Goal: Information Seeking & Learning: Learn about a topic

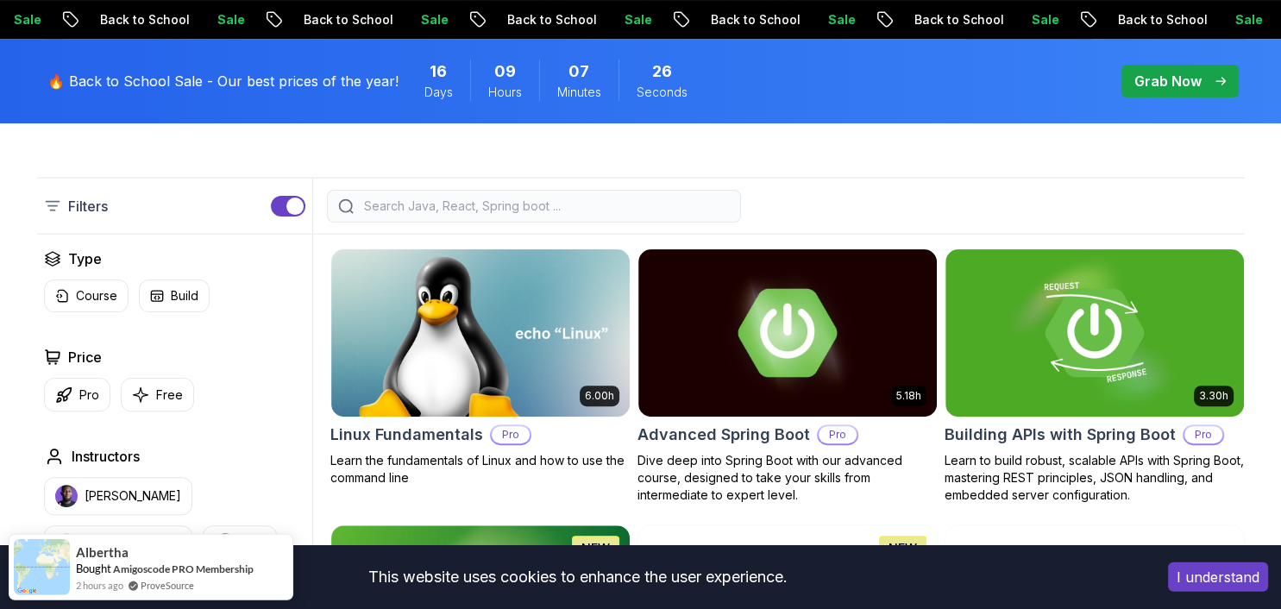
scroll to position [364, 0]
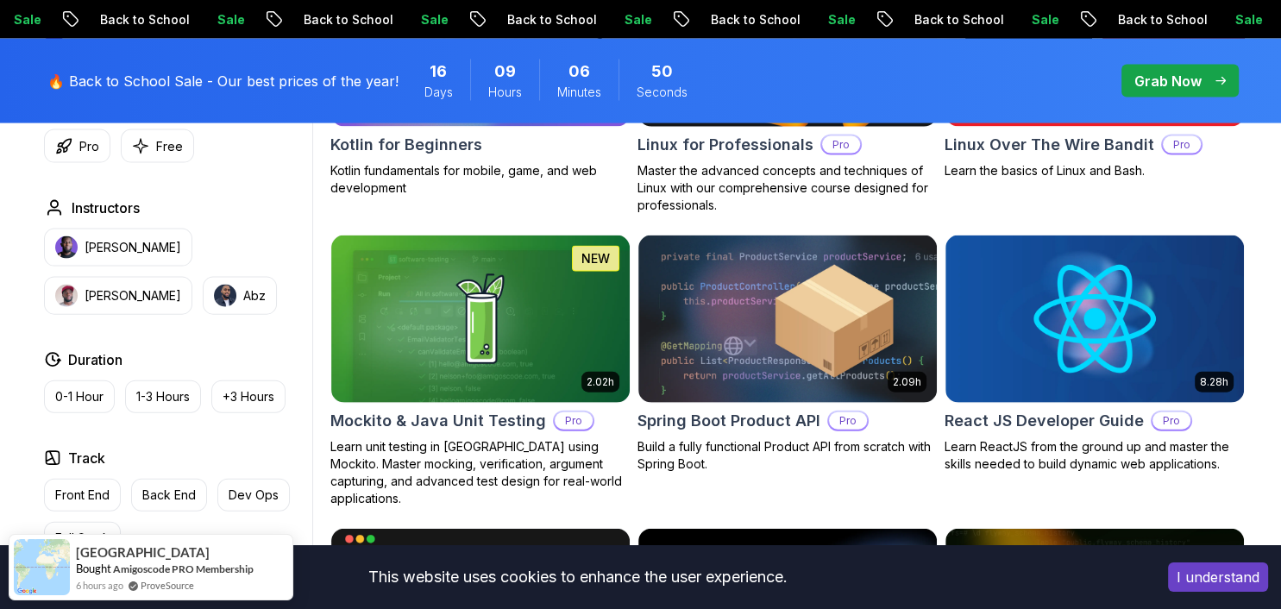
scroll to position [3735, 0]
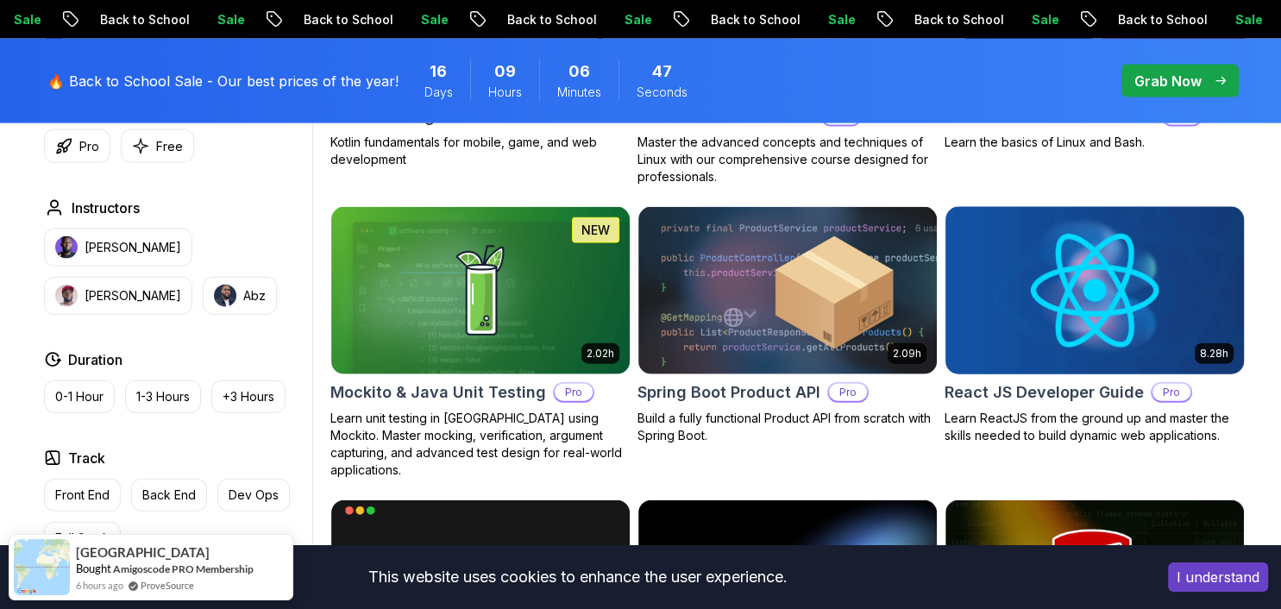
click at [1058, 330] on img at bounding box center [1094, 290] width 313 height 175
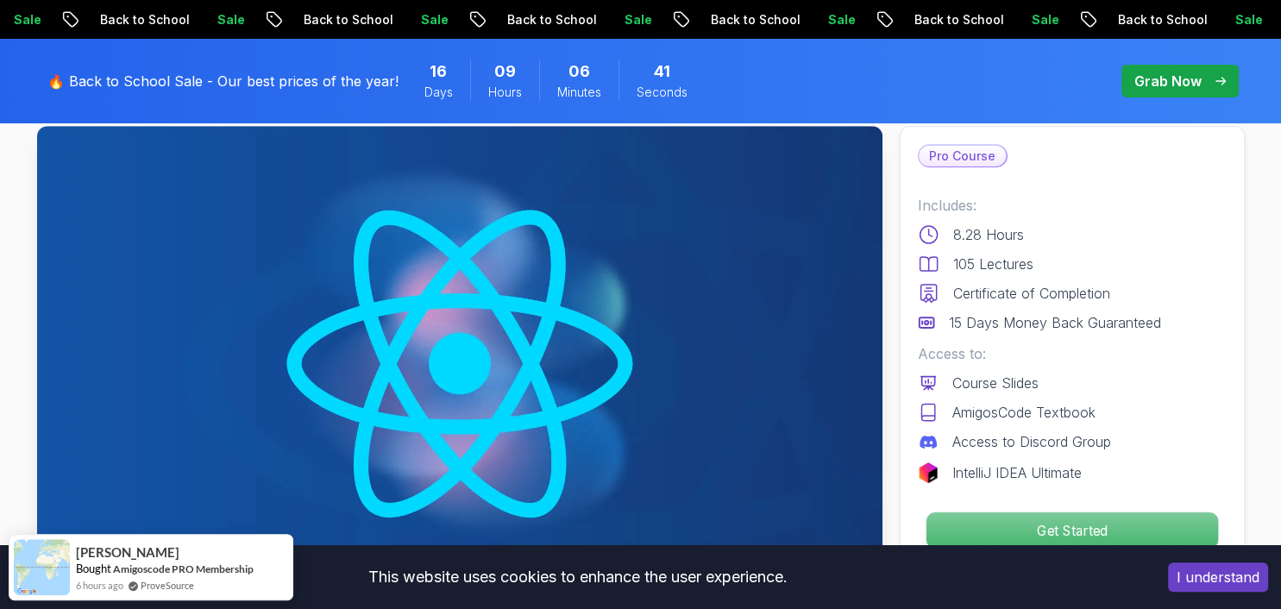
scroll to position [91, 0]
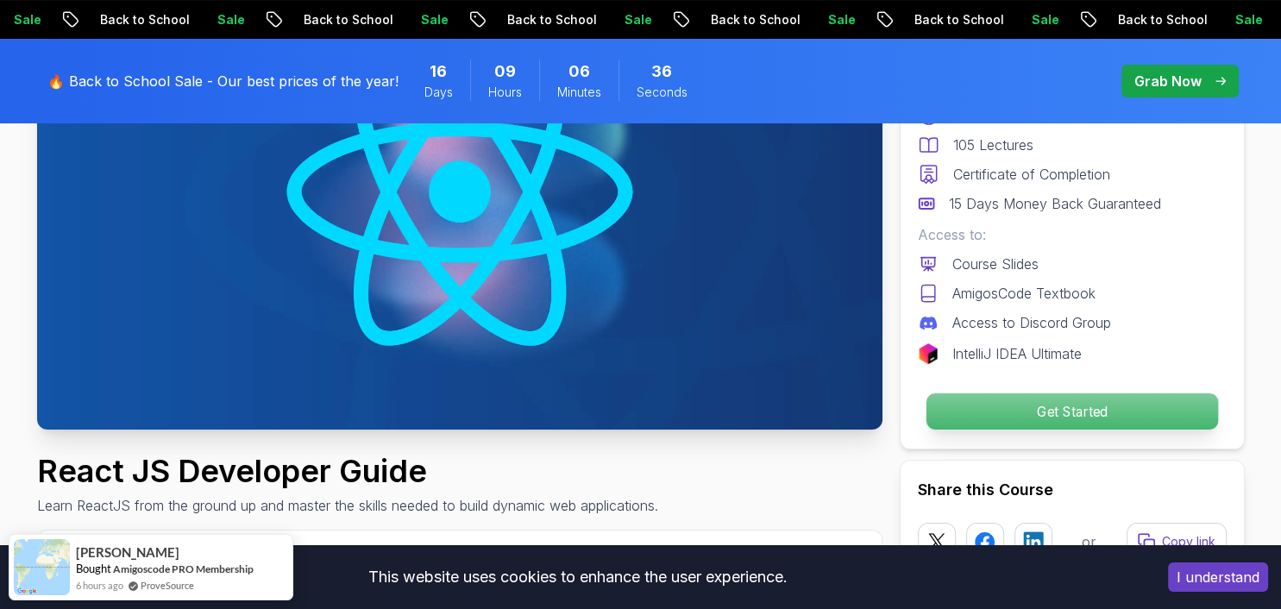
click at [1018, 425] on p "Get Started" at bounding box center [1072, 411] width 292 height 36
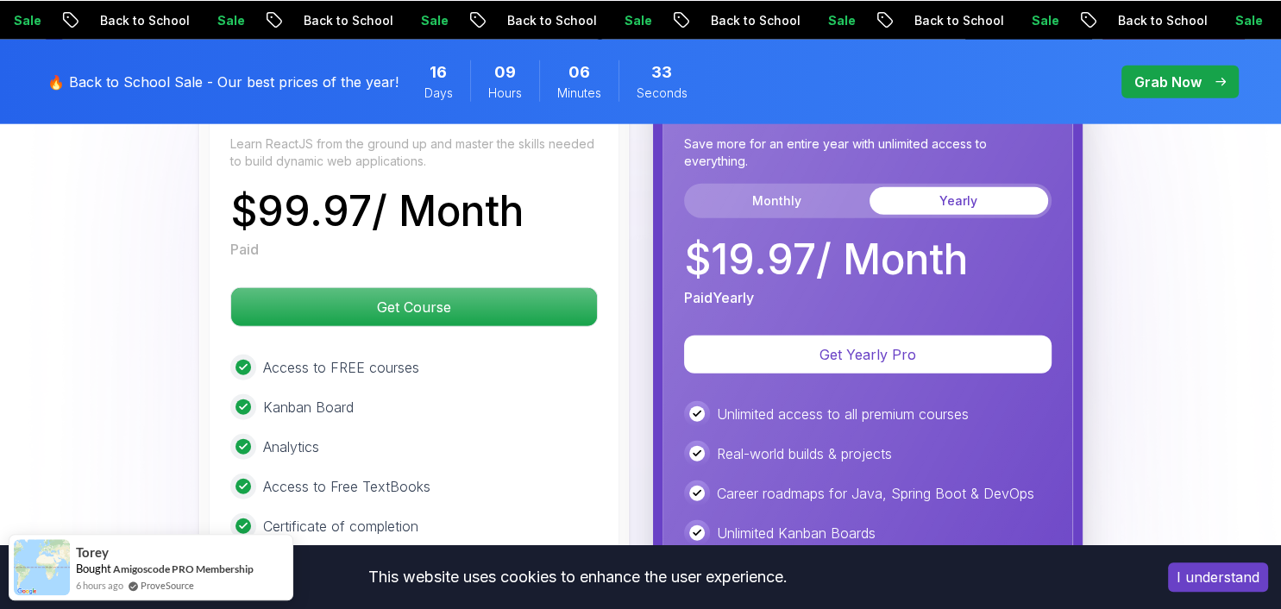
scroll to position [4144, 0]
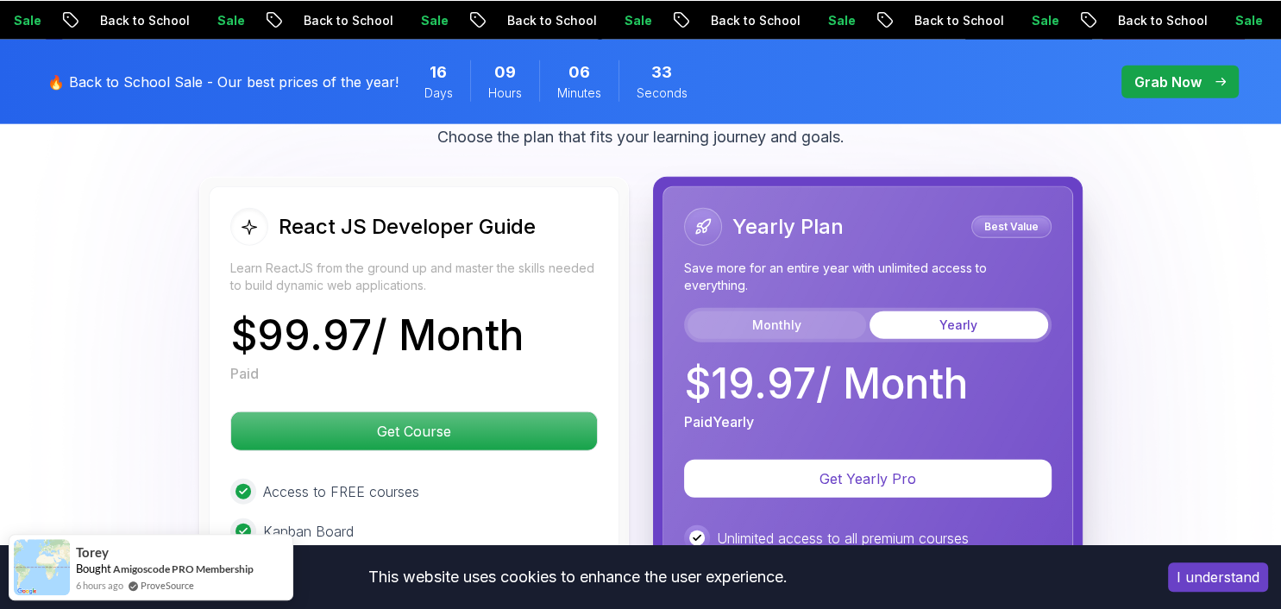
click at [827, 311] on button "Monthly" at bounding box center [777, 325] width 179 height 28
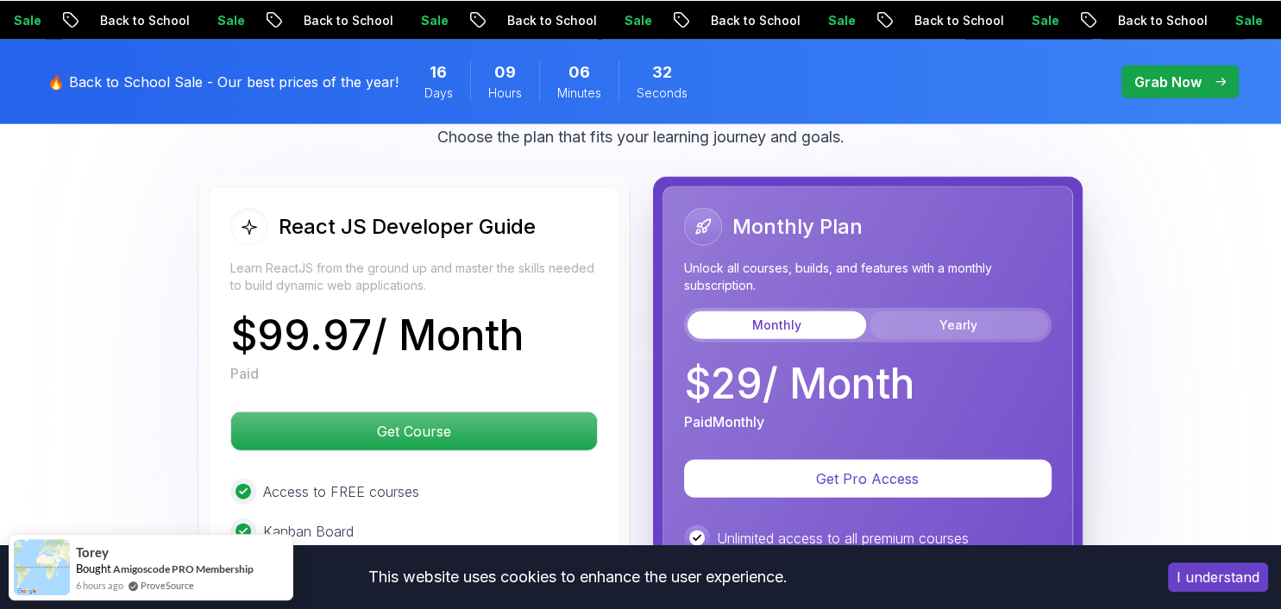
click at [895, 311] on button "Yearly" at bounding box center [959, 325] width 179 height 28
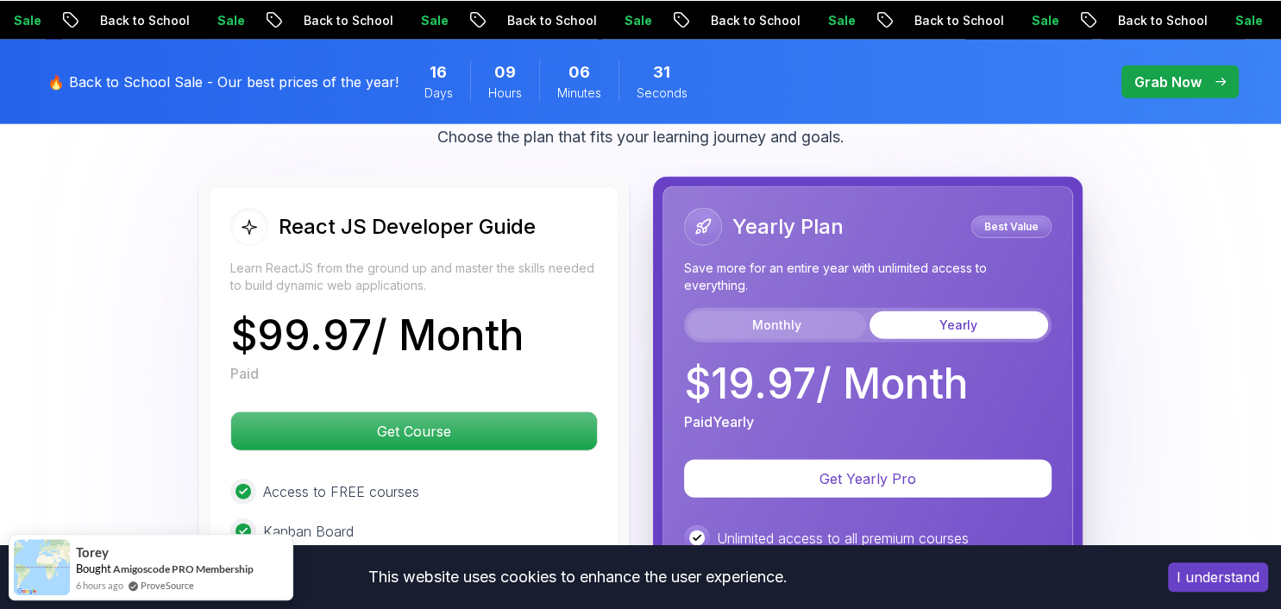
click at [843, 311] on button "Monthly" at bounding box center [777, 325] width 179 height 28
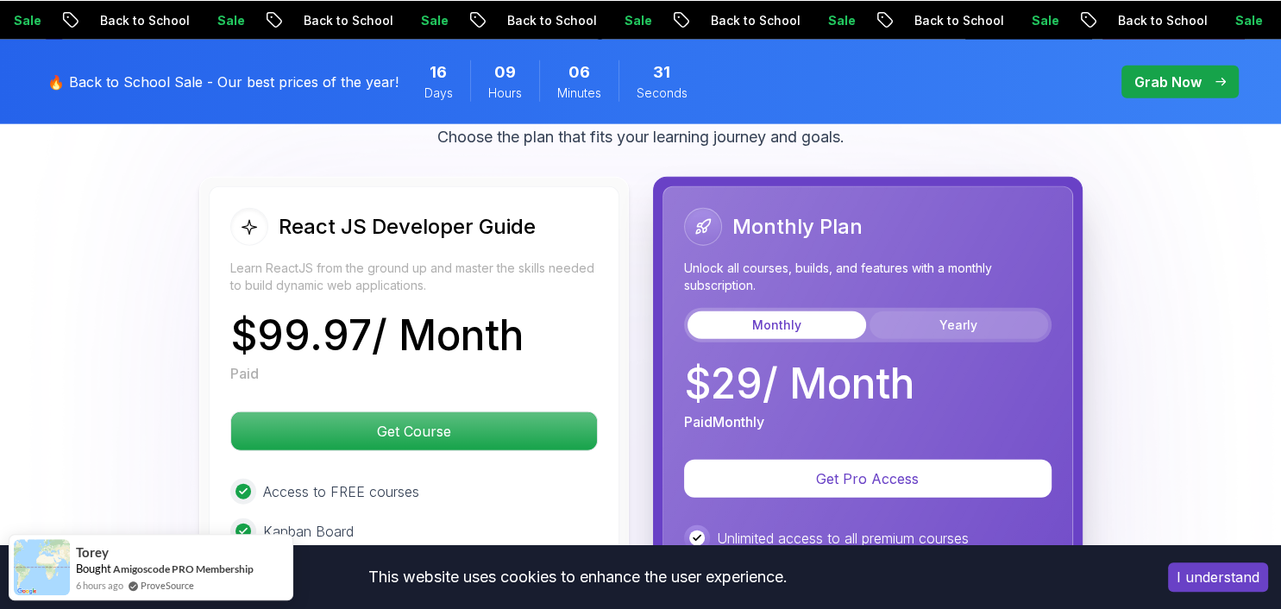
click at [903, 311] on button "Yearly" at bounding box center [959, 325] width 179 height 28
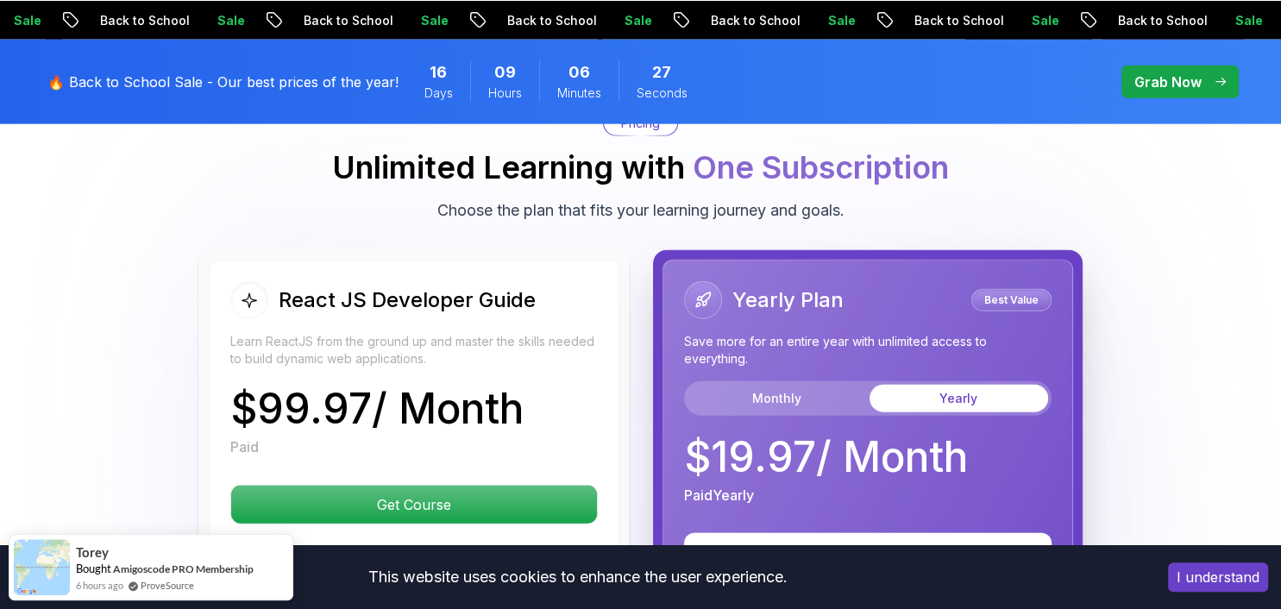
scroll to position [4052, 0]
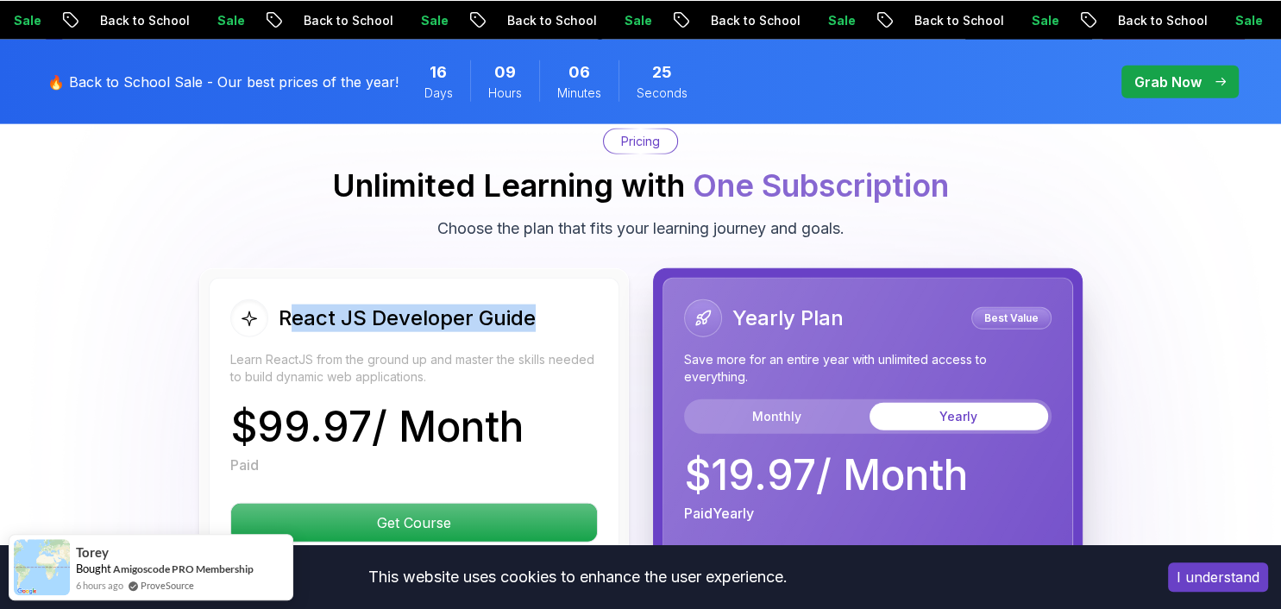
drag, startPoint x: 287, startPoint y: 298, endPoint x: 551, endPoint y: 318, distance: 264.0
click at [551, 318] on div "React JS Developer Guide Learn ReactJS from the ground up and master the skills…" at bounding box center [414, 342] width 368 height 86
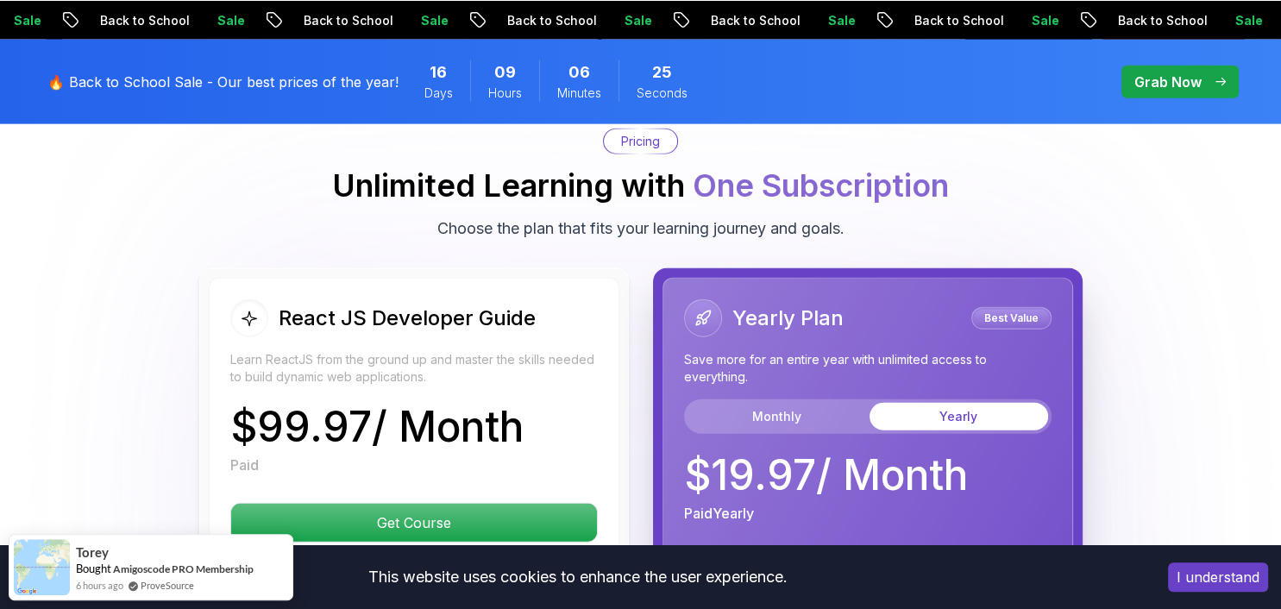
click at [551, 318] on div "React JS Developer Guide Learn ReactJS from the ground up and master the skills…" at bounding box center [414, 342] width 368 height 86
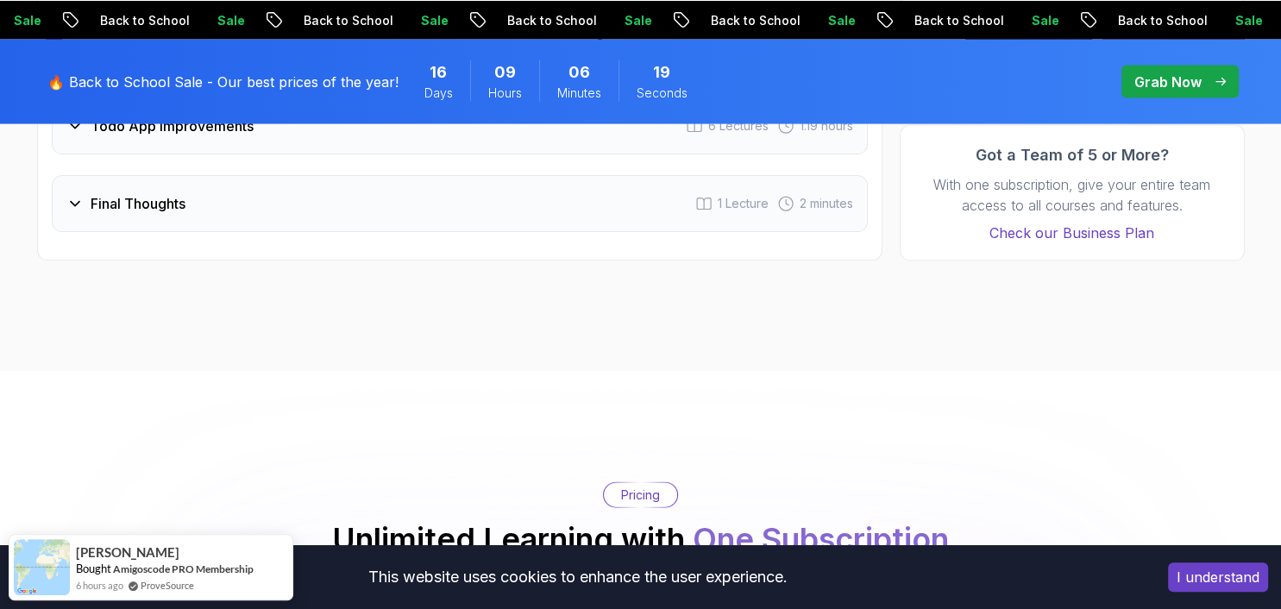
scroll to position [3688, 0]
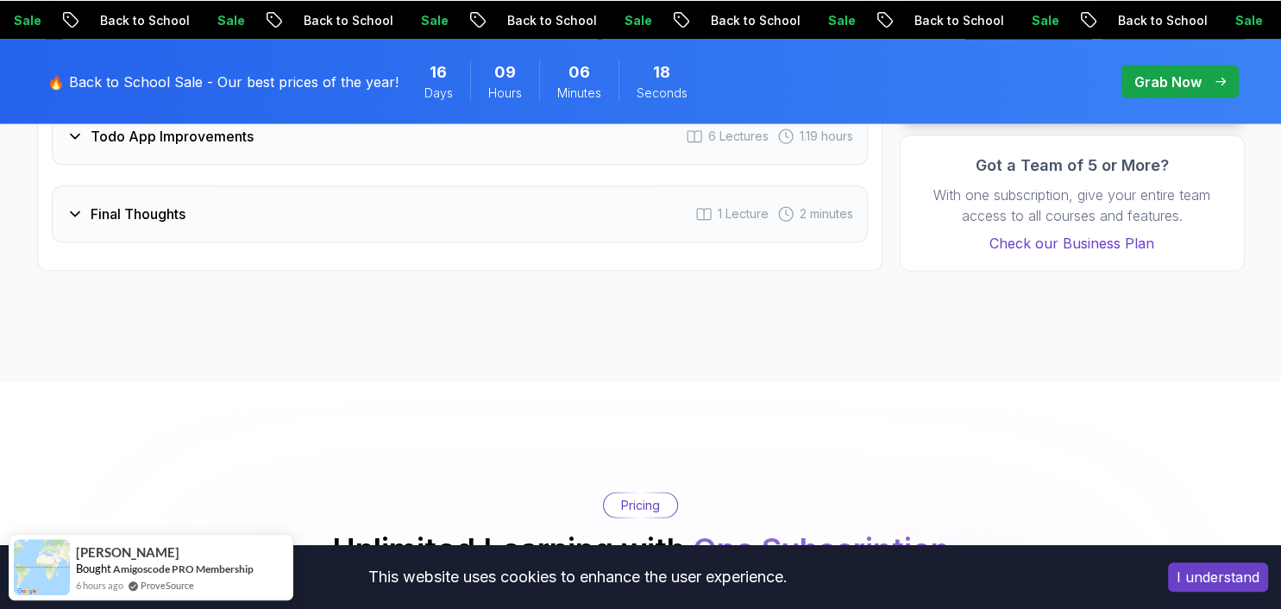
click at [465, 195] on div "Final Thoughts 1 Lecture 2 minutes" at bounding box center [460, 214] width 816 height 57
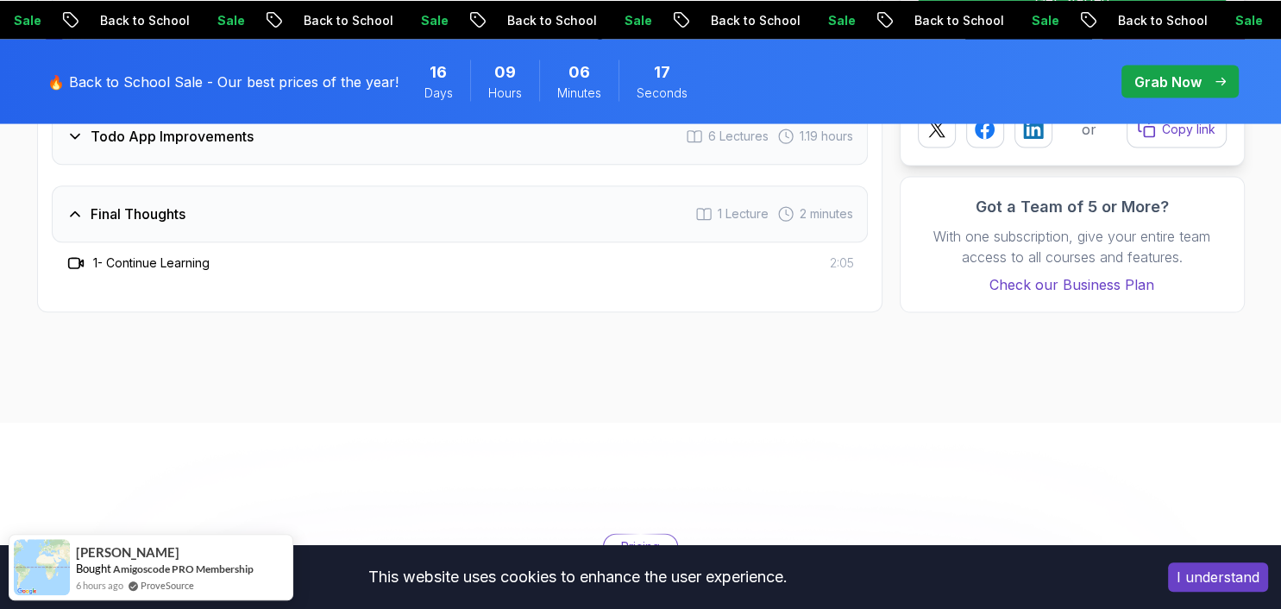
click at [465, 195] on div "Final Thoughts 1 Lecture 2 minutes" at bounding box center [460, 214] width 816 height 57
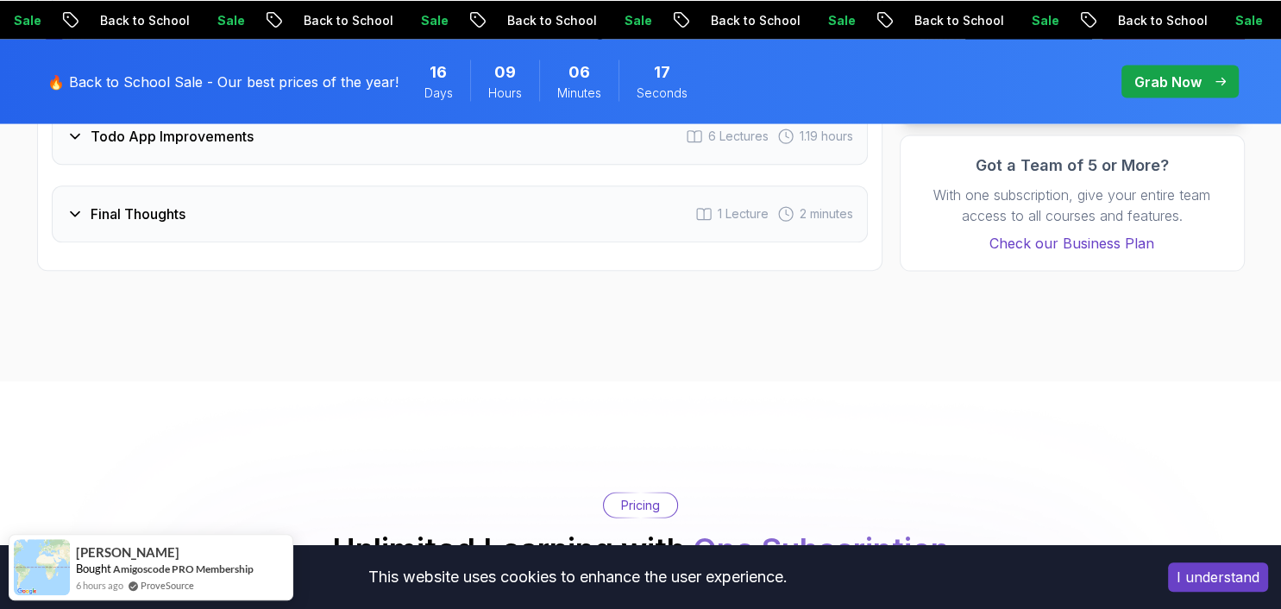
click at [465, 195] on div "Final Thoughts 1 Lecture 2 minutes" at bounding box center [460, 214] width 816 height 57
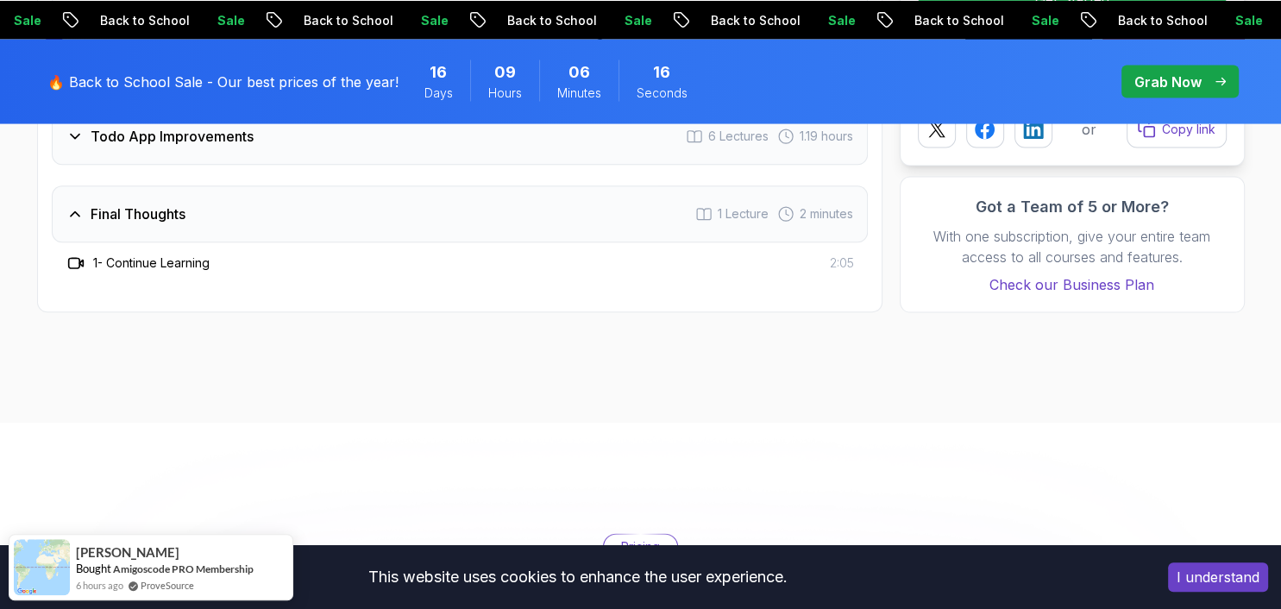
click at [465, 195] on div "Final Thoughts 1 Lecture 2 minutes" at bounding box center [460, 214] width 816 height 57
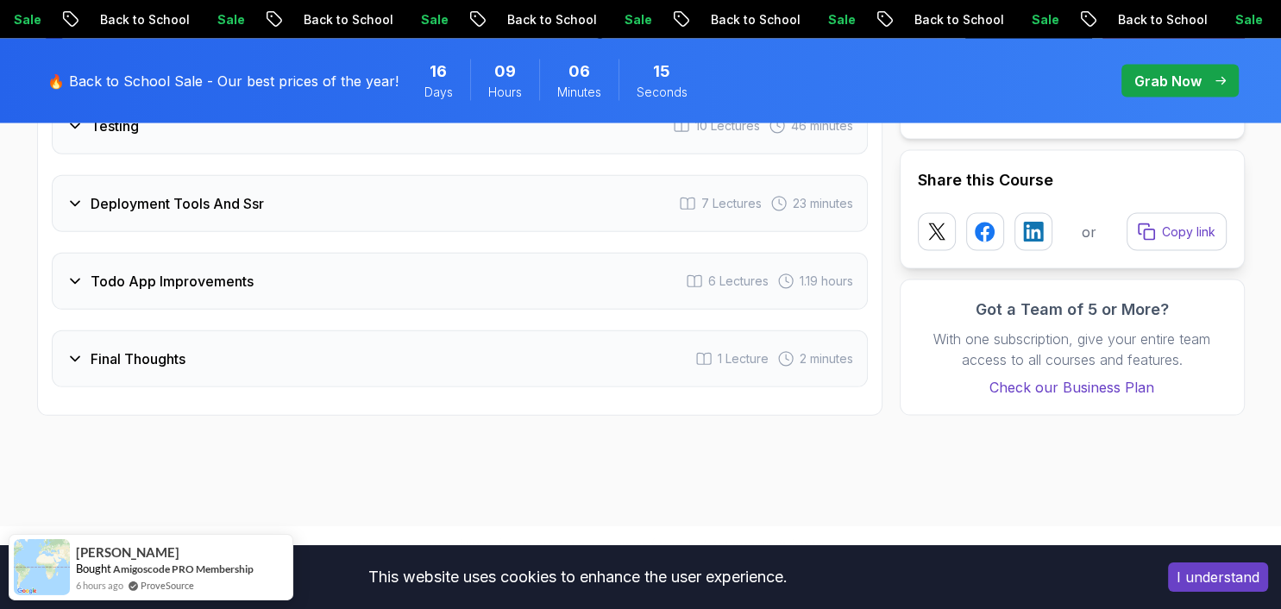
scroll to position [3423, 0]
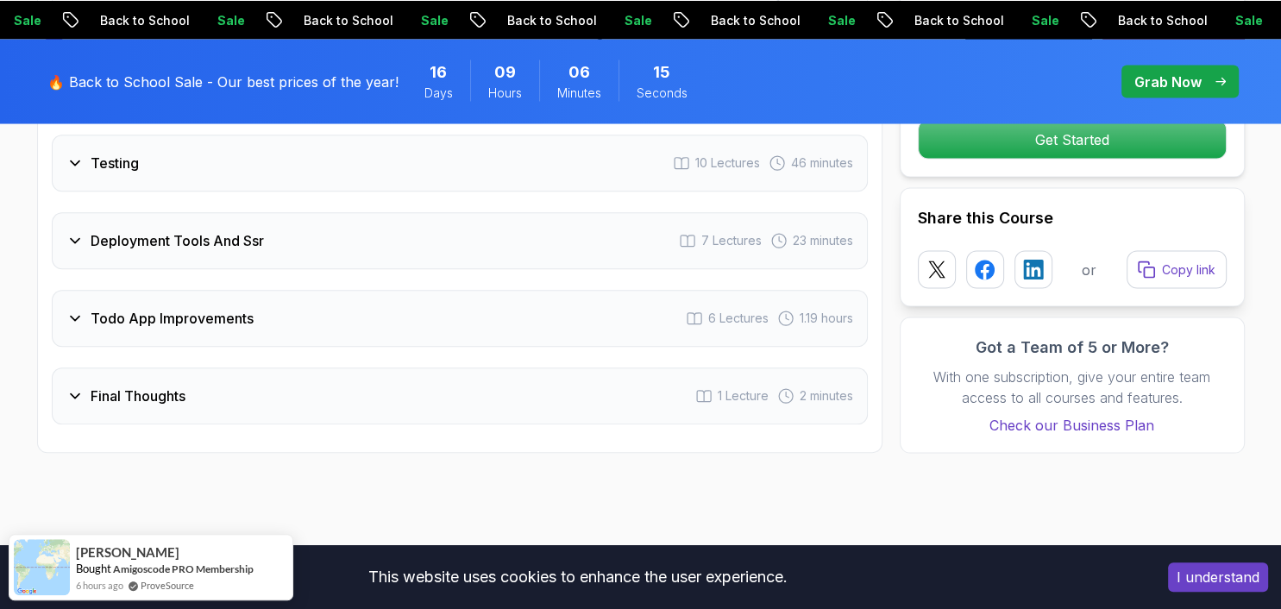
click at [353, 293] on div "Todo App Improvements 6 Lectures 1.19 hours" at bounding box center [460, 318] width 816 height 57
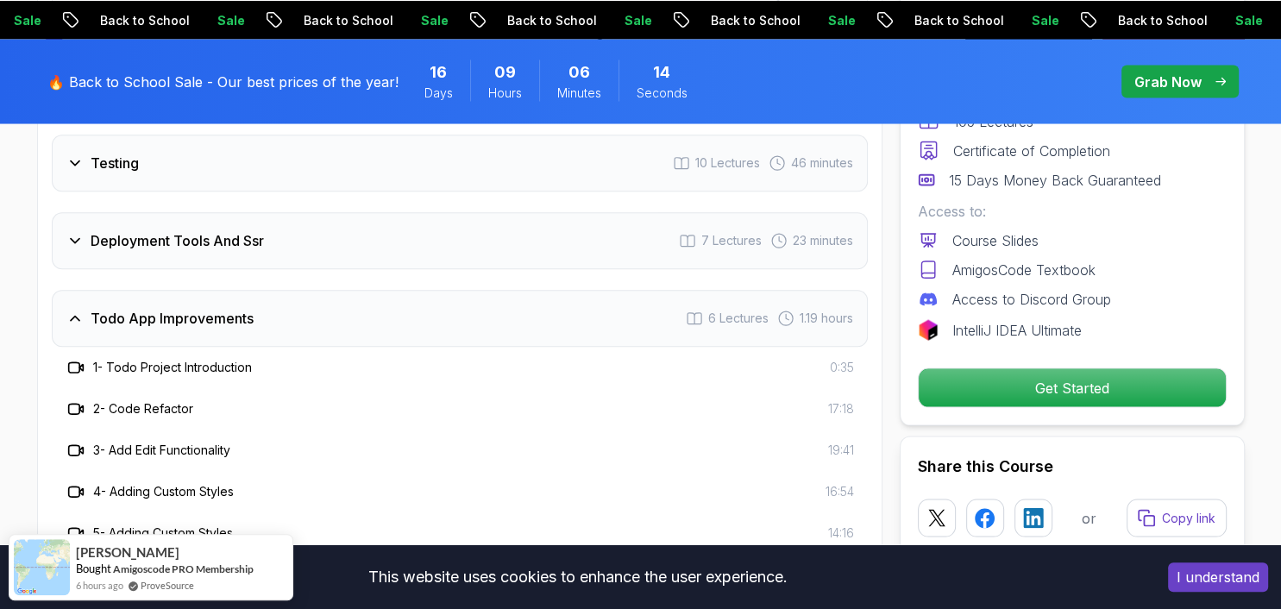
click at [353, 293] on div "Todo App Improvements 6 Lectures 1.19 hours" at bounding box center [460, 318] width 816 height 57
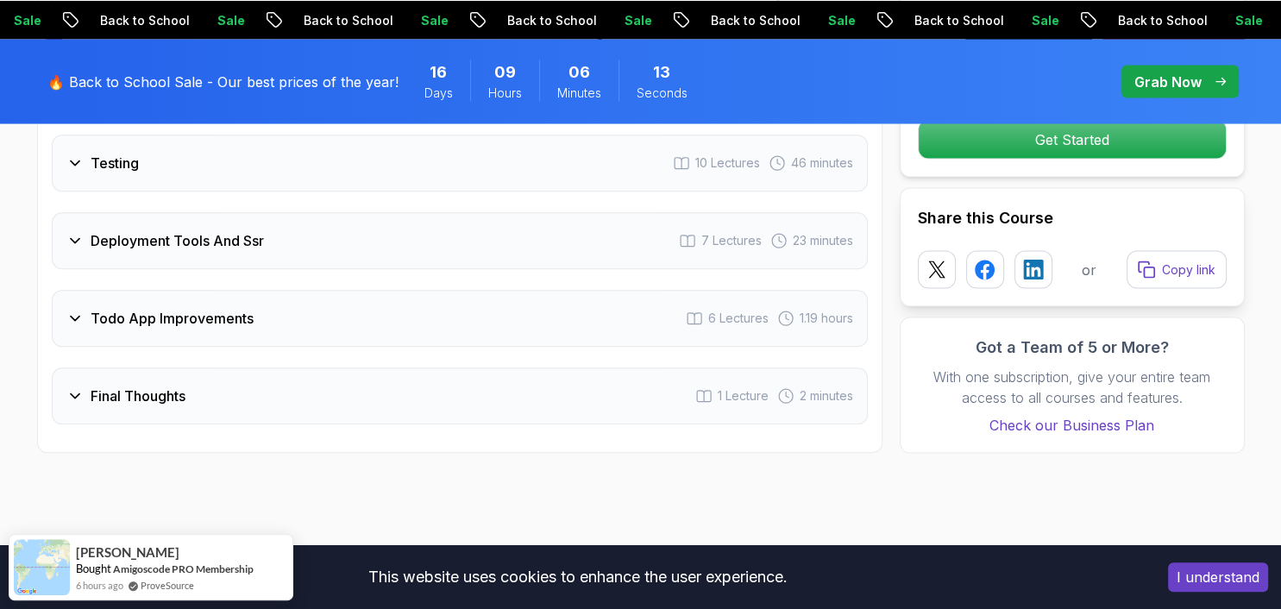
click at [414, 225] on div "Deployment Tools And Ssr 7 Lectures 23 minutes" at bounding box center [460, 240] width 816 height 57
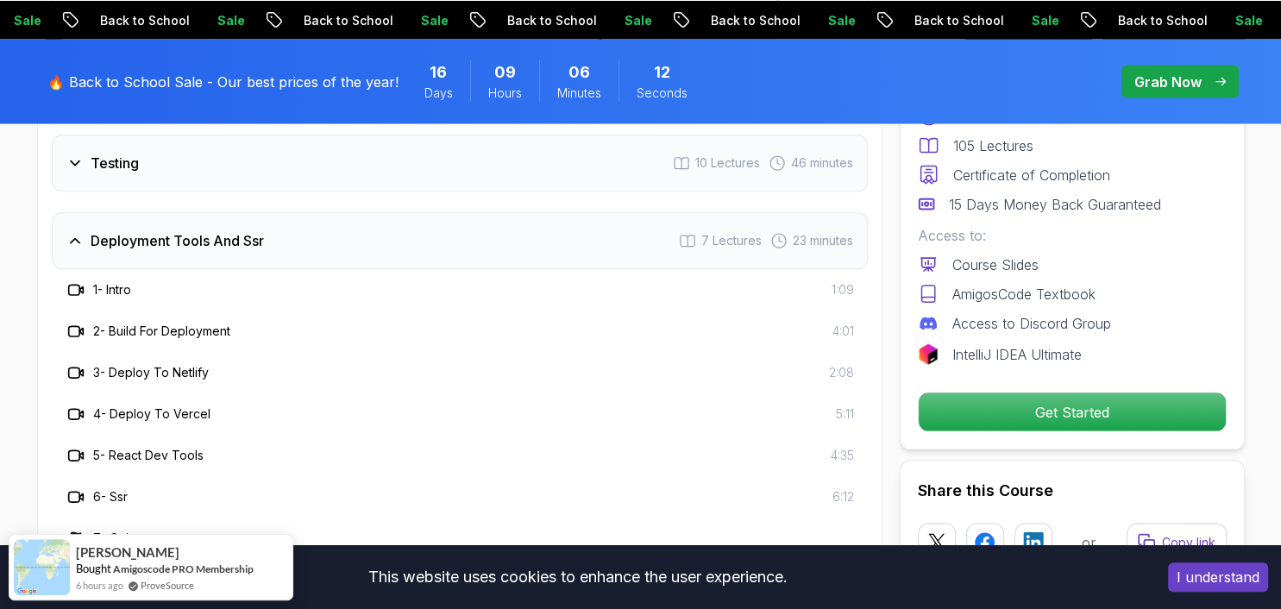
click at [414, 224] on div "Deployment Tools And Ssr 7 Lectures 23 minutes" at bounding box center [460, 240] width 816 height 57
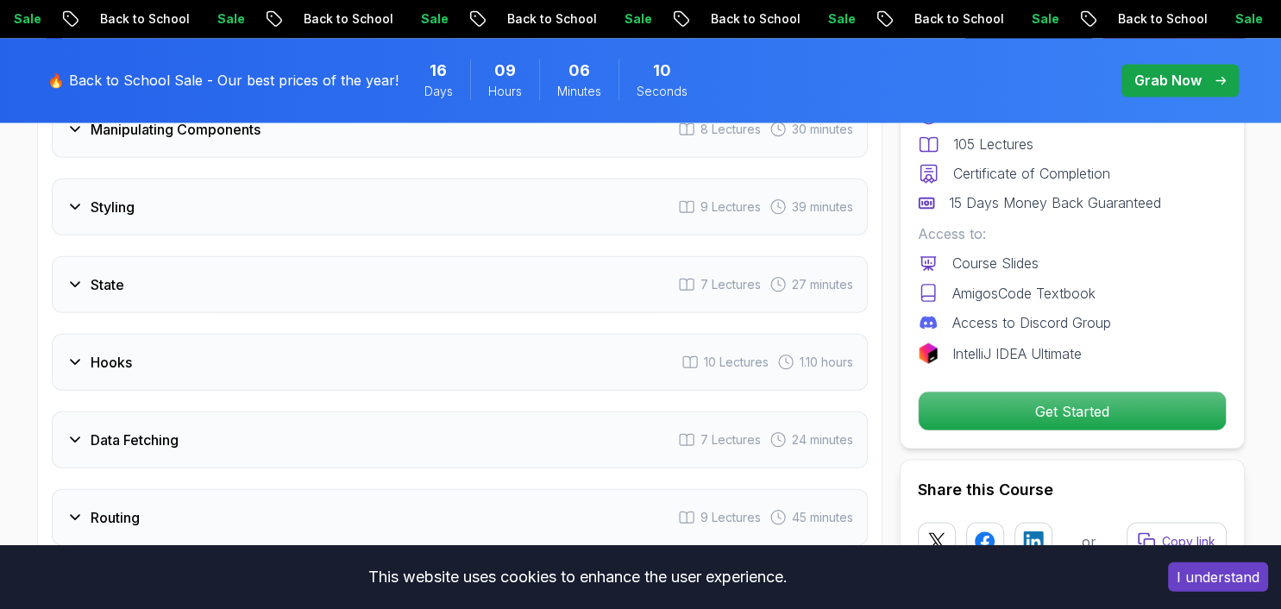
scroll to position [2876, 0]
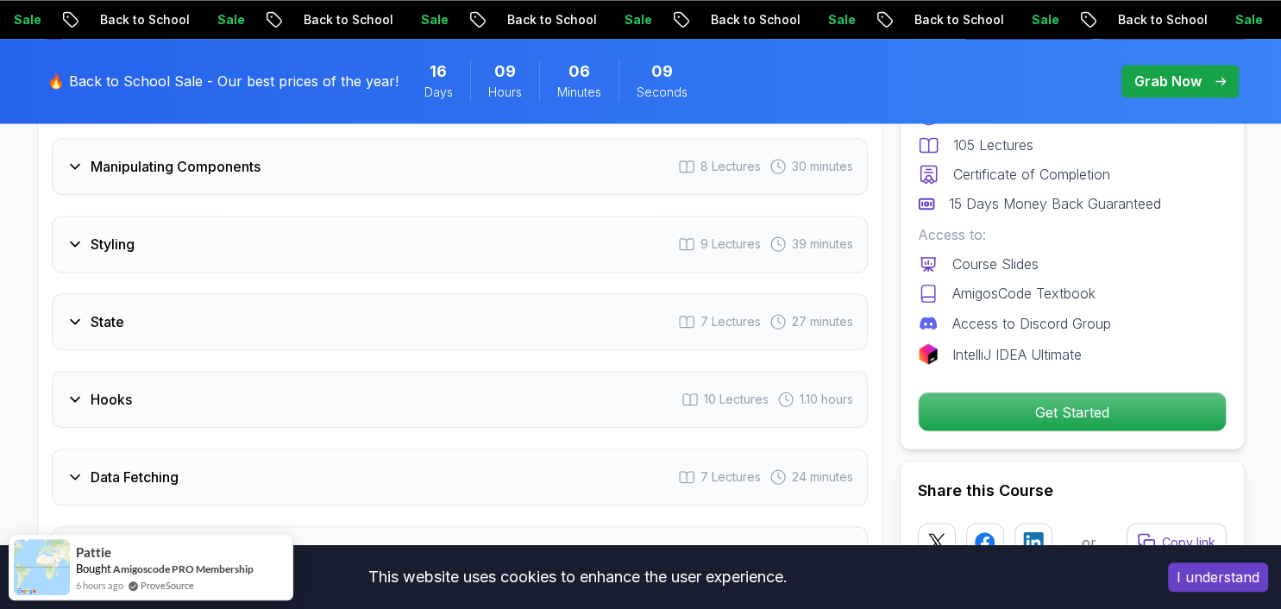
click at [426, 255] on div "Styling 9 Lectures 39 minutes" at bounding box center [460, 244] width 816 height 57
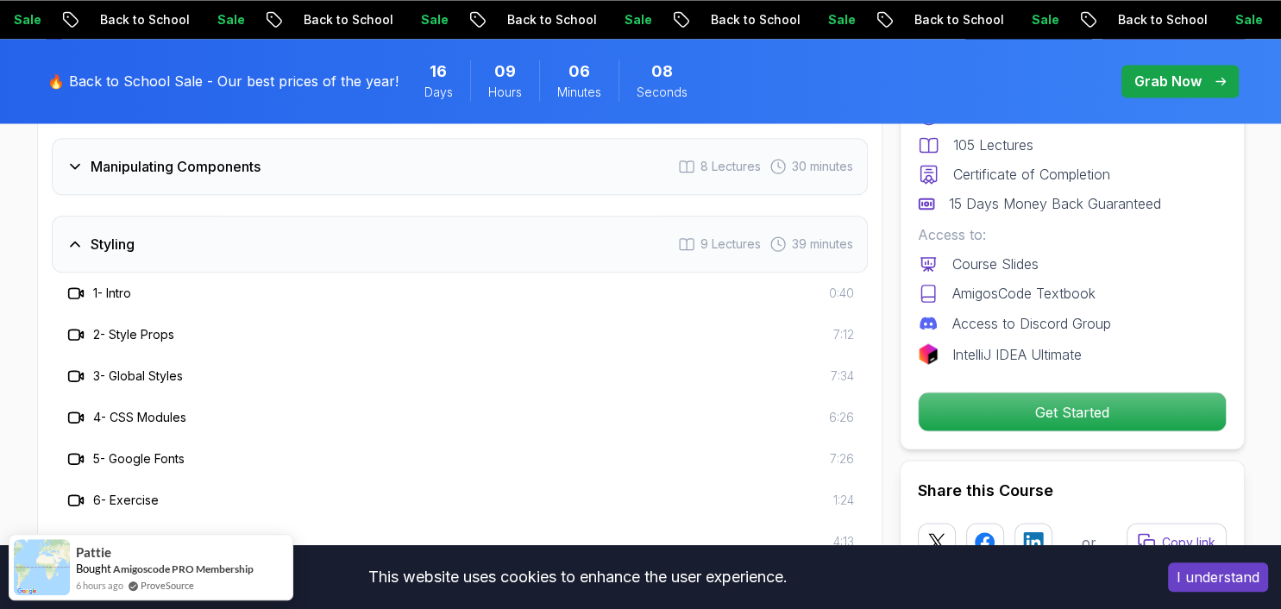
click at [426, 255] on div "Styling 9 Lectures 39 minutes" at bounding box center [460, 244] width 816 height 57
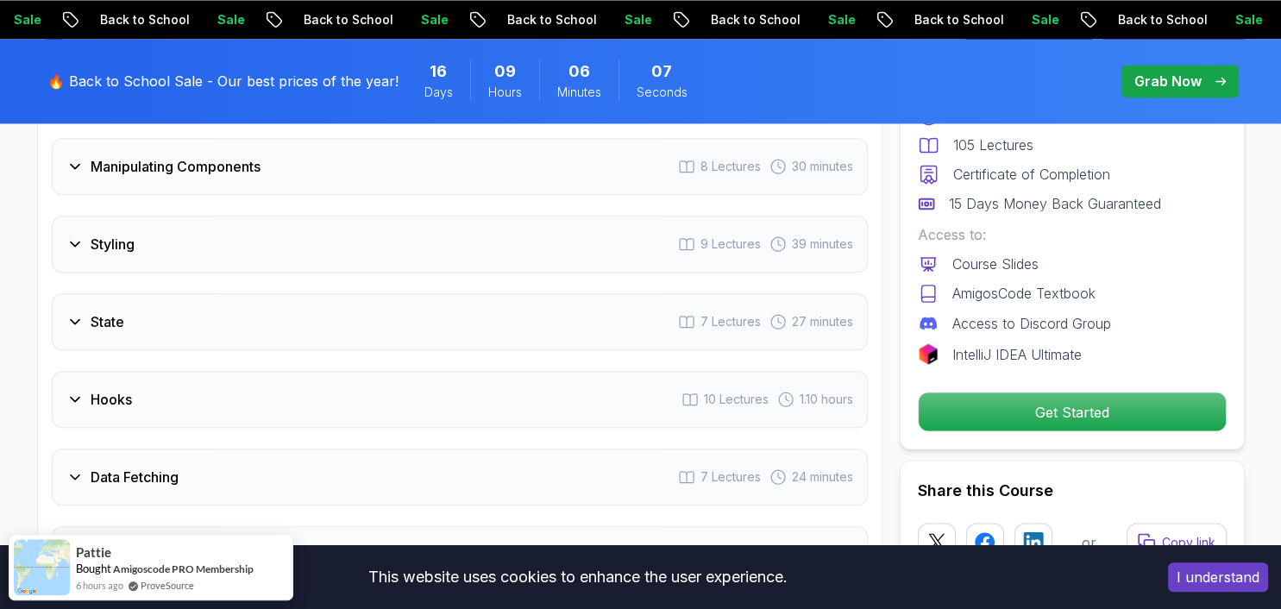
click at [409, 301] on div "State 7 Lectures 27 minutes" at bounding box center [460, 321] width 816 height 57
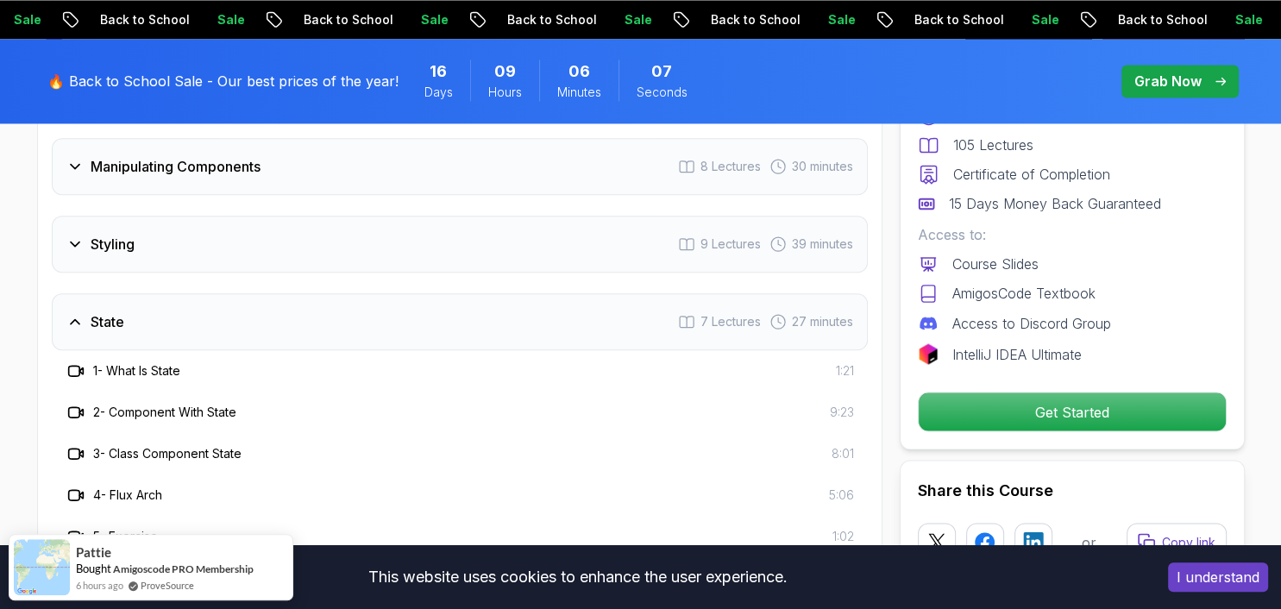
click at [409, 301] on div "State 7 Lectures 27 minutes" at bounding box center [460, 321] width 816 height 57
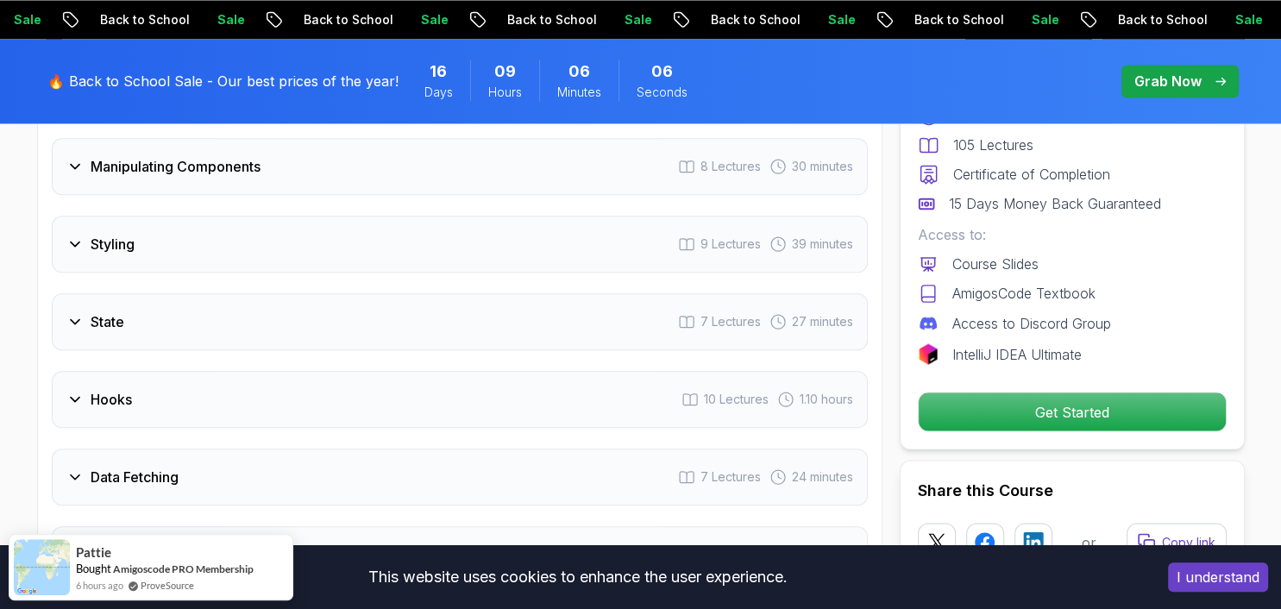
click at [383, 381] on div "Hooks 10 Lectures 1.10 hours" at bounding box center [460, 399] width 816 height 57
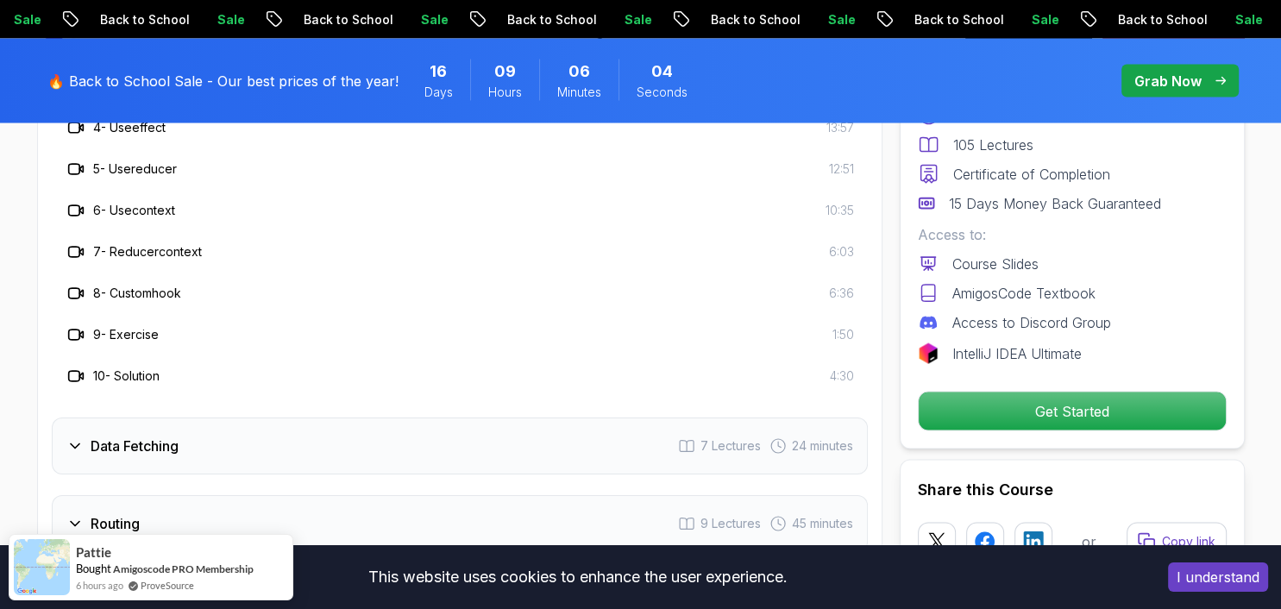
scroll to position [3332, 0]
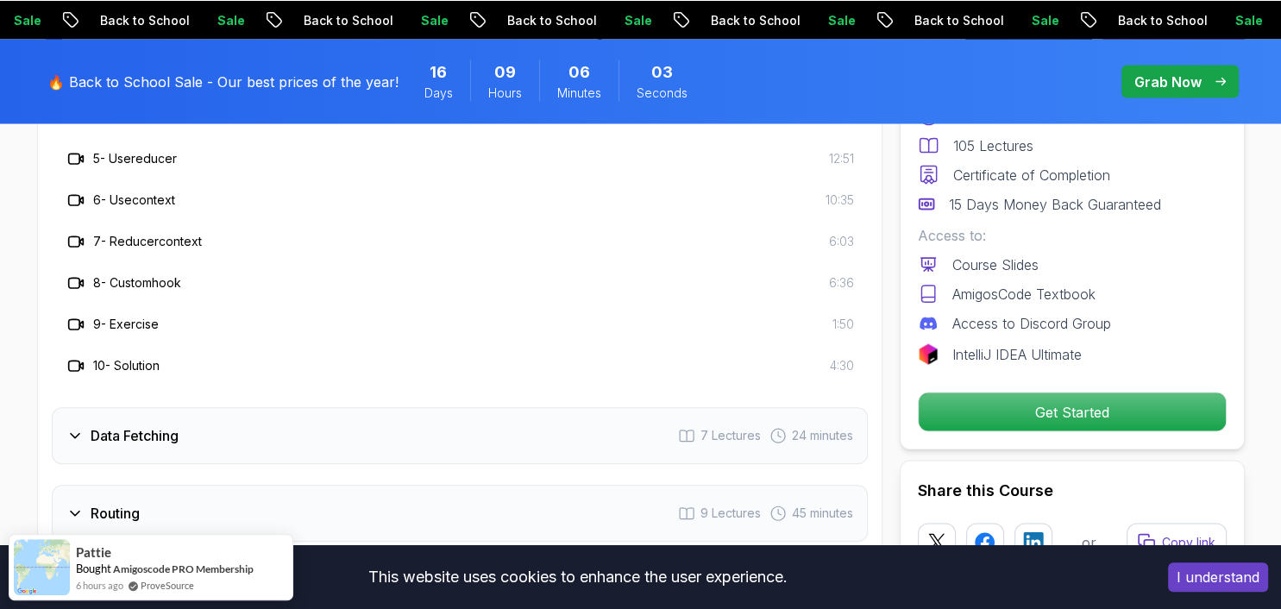
click at [388, 409] on div "Data Fetching 7 Lectures 24 minutes" at bounding box center [460, 435] width 816 height 57
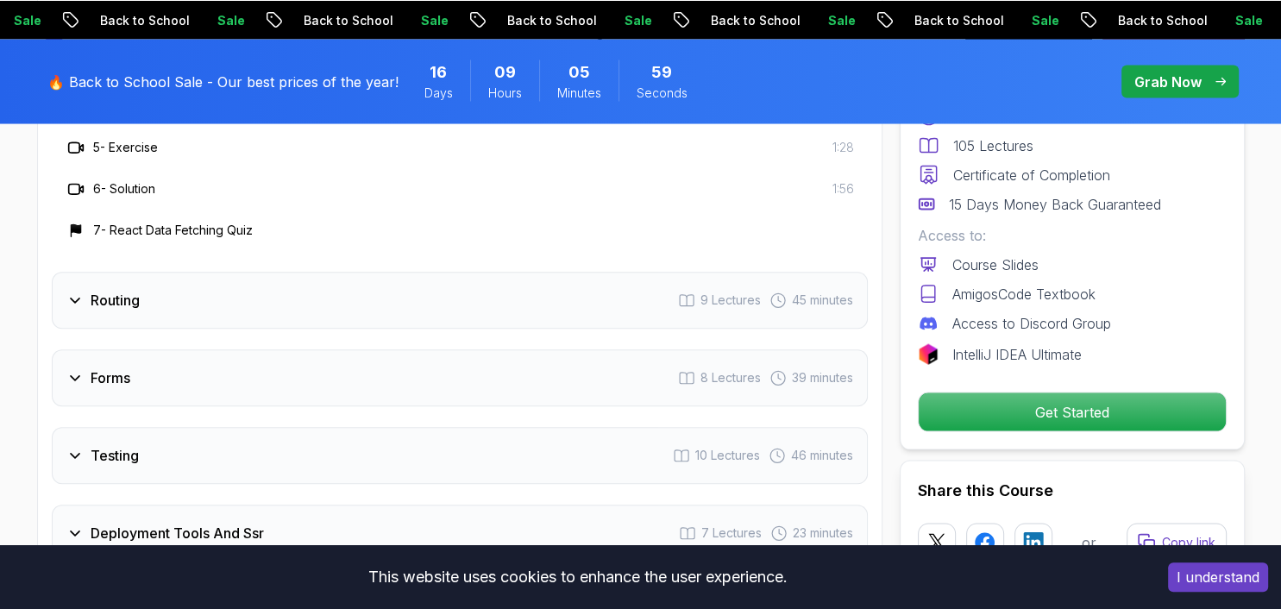
scroll to position [3423, 0]
click at [399, 297] on div "Routing 9 Lectures 45 minutes" at bounding box center [460, 297] width 816 height 57
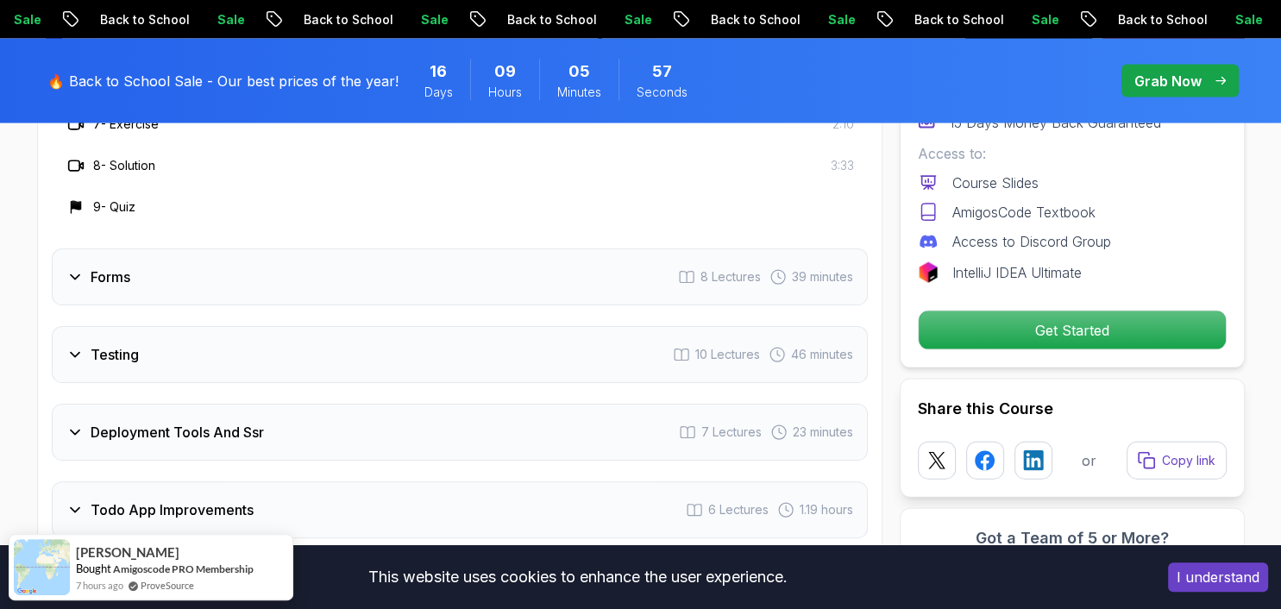
scroll to position [3605, 0]
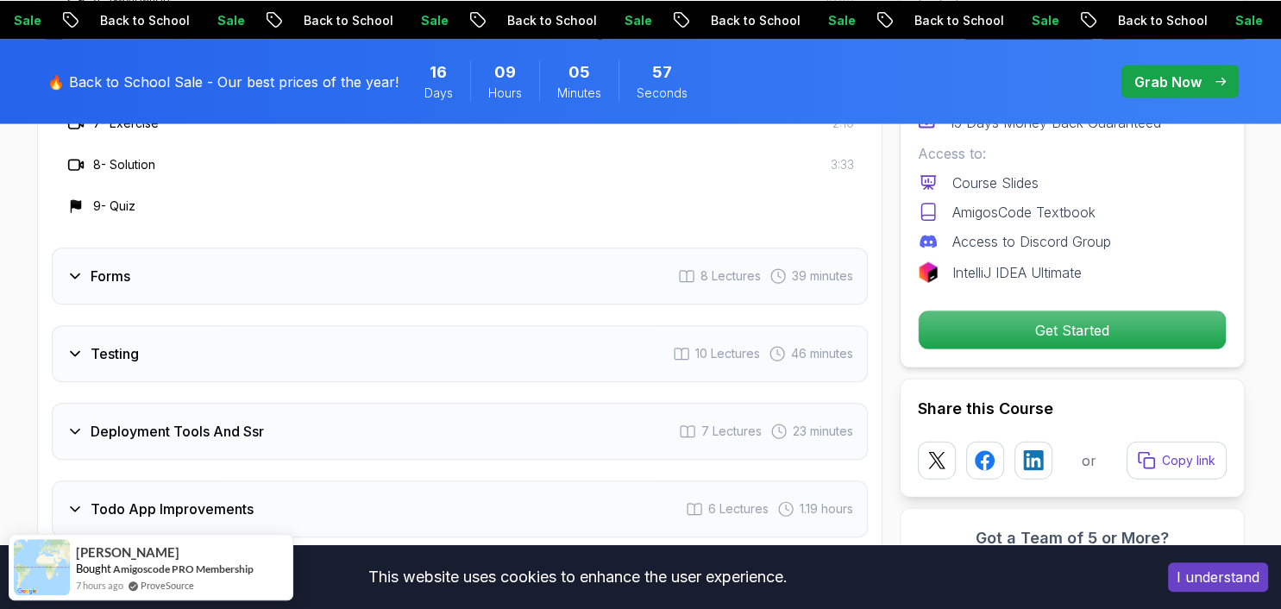
click at [357, 261] on div "Forms 8 Lectures 39 minutes" at bounding box center [460, 276] width 816 height 57
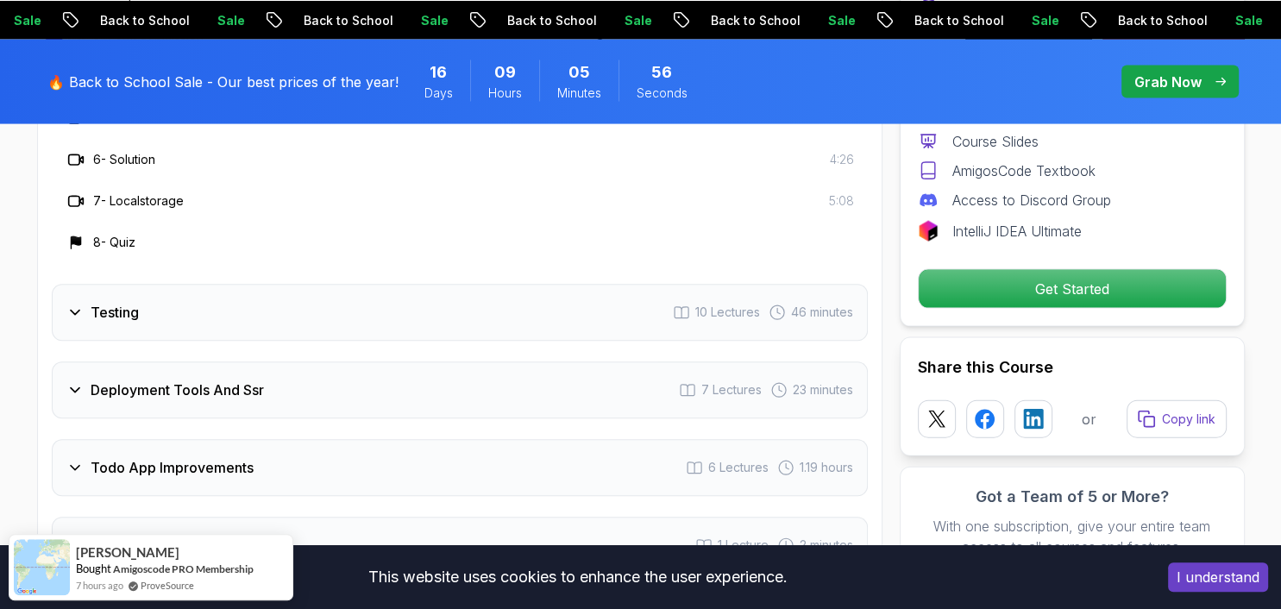
click at [366, 297] on div "Testing 10 Lectures 46 minutes" at bounding box center [460, 312] width 816 height 57
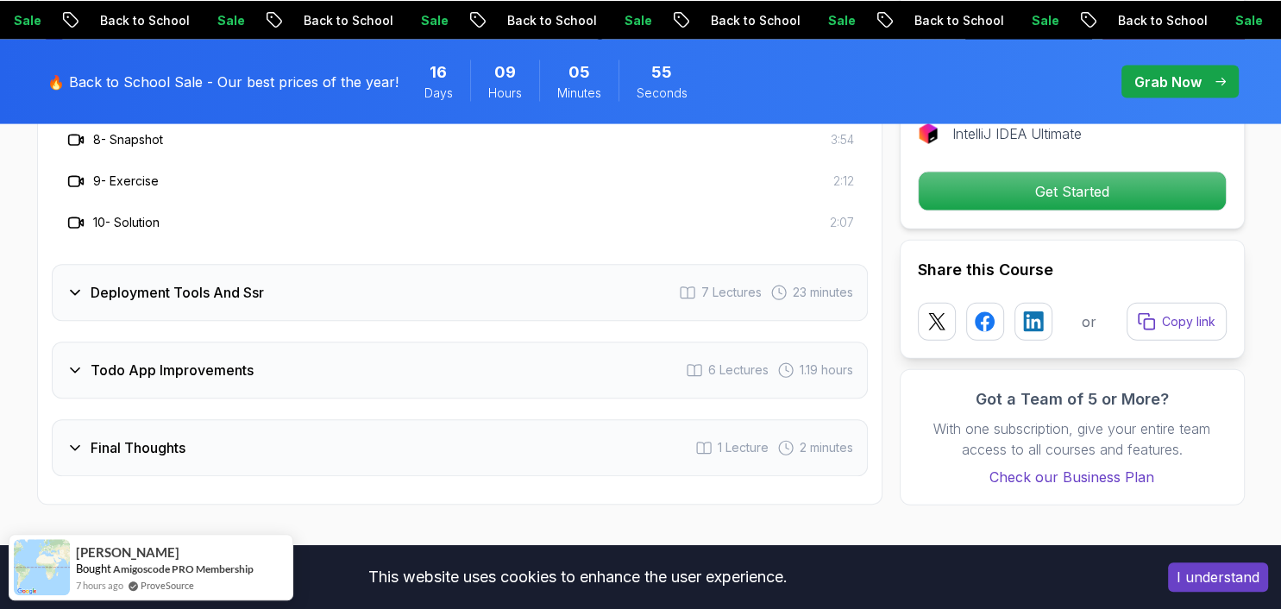
scroll to position [3787, 0]
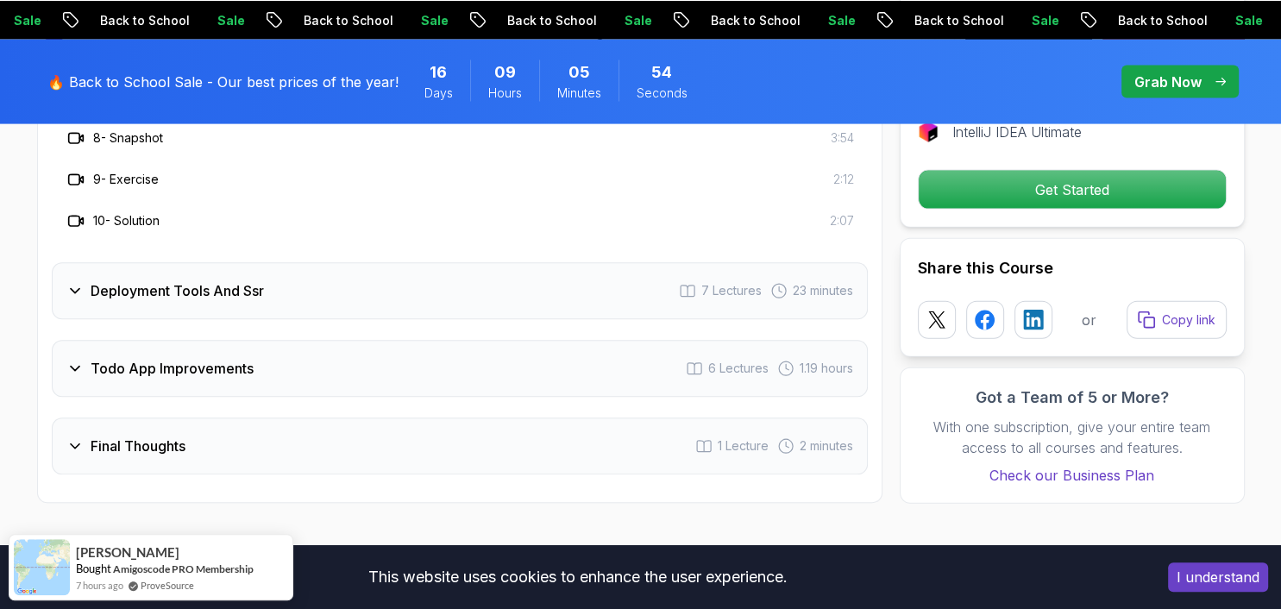
click at [381, 283] on div "Deployment Tools And Ssr 7 Lectures 23 minutes" at bounding box center [460, 290] width 816 height 57
